Goal: Transaction & Acquisition: Book appointment/travel/reservation

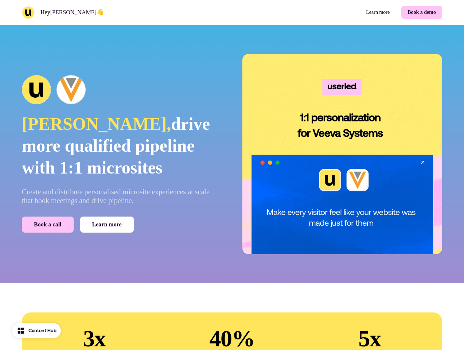
click at [232, 12] on div "Hey [PERSON_NAME] Learn more Book a demo" at bounding box center [232, 12] width 464 height 25
click at [125, 12] on div "Hey [PERSON_NAME]" at bounding box center [125, 12] width 207 height 13
click at [338, 12] on div "Learn more Book a demo" at bounding box center [338, 12] width 207 height 13
click at [420, 12] on button "Book a demo" at bounding box center [421, 12] width 41 height 13
click at [232, 154] on div "[PERSON_NAME], drive more qualified pipeline with 1:1 microsites Create and dis…" at bounding box center [232, 154] width 464 height 258
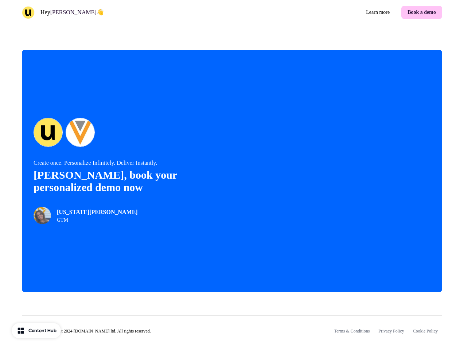
click at [94, 337] on div "© Copyright 2024 [DOMAIN_NAME] ltd. All rights reserved. Terms & Conditions Pri…" at bounding box center [232, 334] width 464 height 63
